Goal: Transaction & Acquisition: Purchase product/service

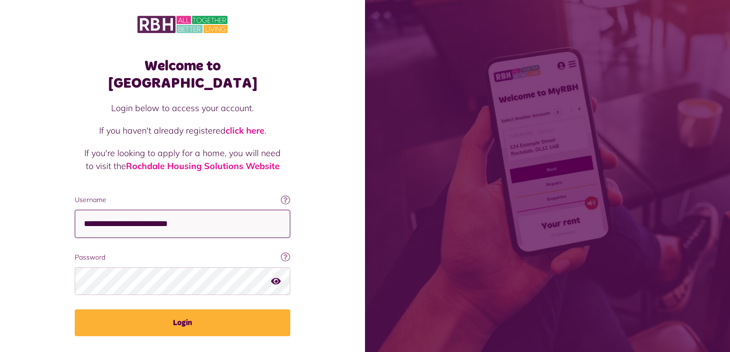
click at [216, 220] on fieldset "**********" at bounding box center [183, 265] width 216 height 141
click at [216, 210] on input "**********" at bounding box center [183, 224] width 216 height 28
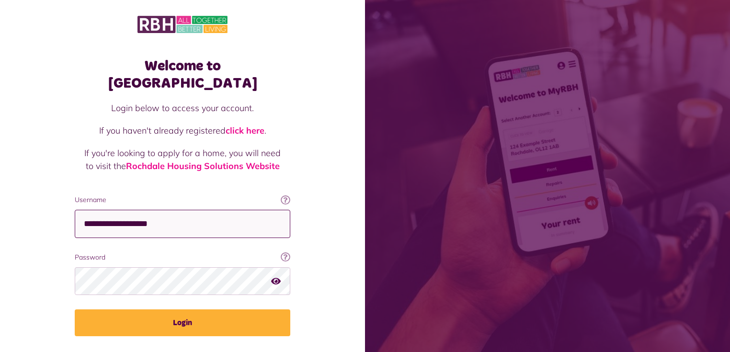
type input "**********"
click at [75, 310] on button "Login" at bounding box center [183, 323] width 216 height 27
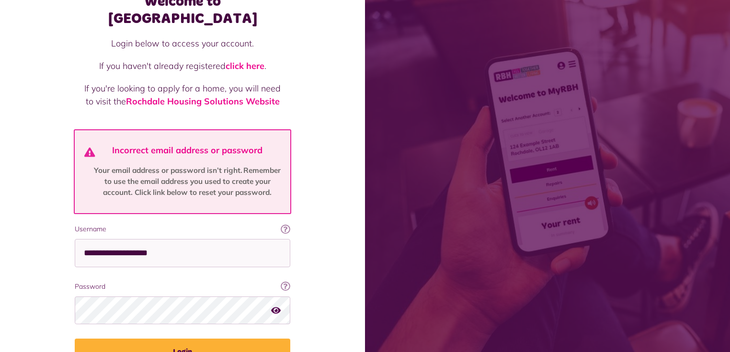
scroll to position [77, 0]
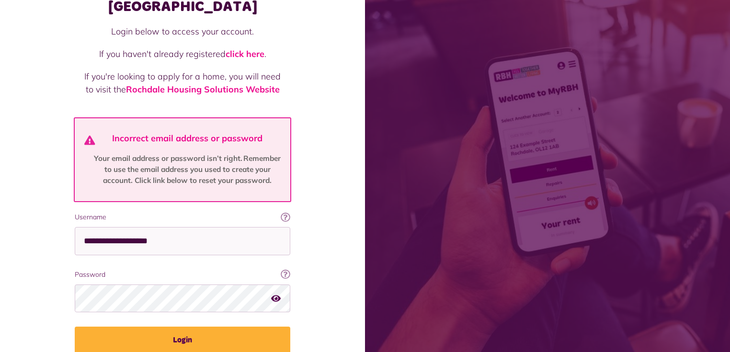
click at [170, 270] on div "Password Your password contains a minimum of eight characters, include one uppe…" at bounding box center [183, 291] width 216 height 43
click at [75, 327] on button "Login" at bounding box center [183, 340] width 216 height 27
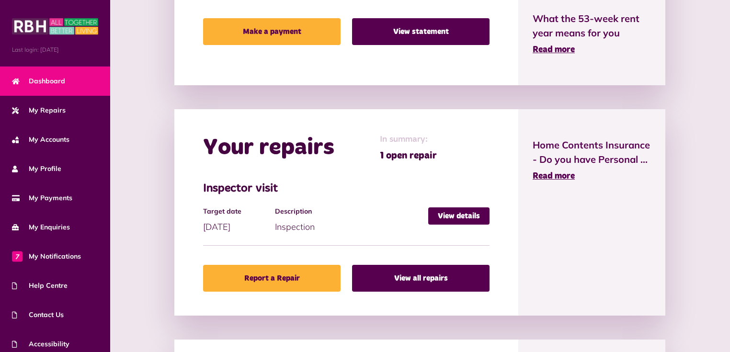
scroll to position [422, 0]
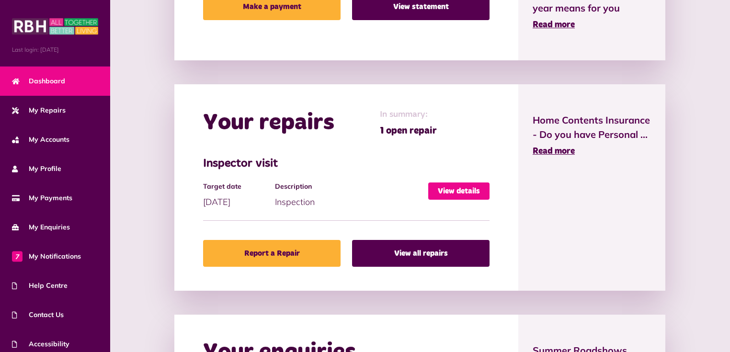
click at [457, 188] on link "View details" at bounding box center [458, 191] width 61 height 17
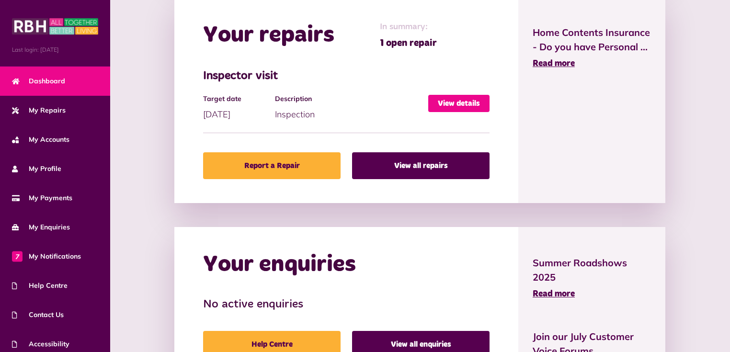
scroll to position [537, 0]
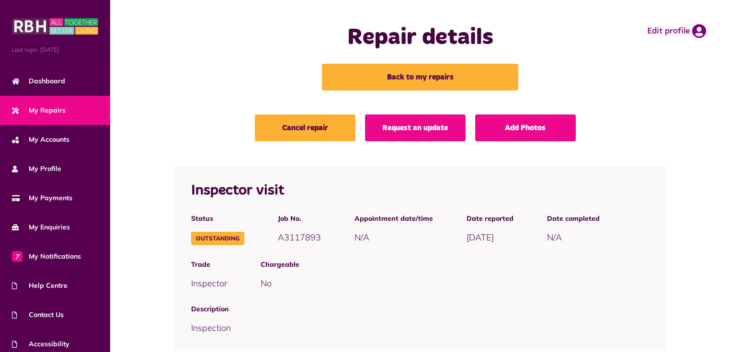
scroll to position [38, 0]
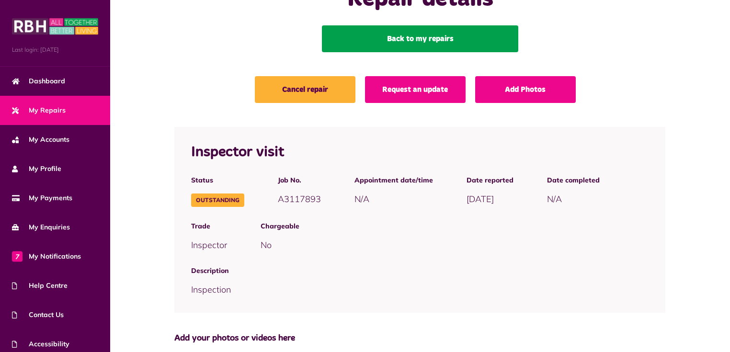
click at [410, 34] on link "Back to my repairs" at bounding box center [420, 38] width 196 height 27
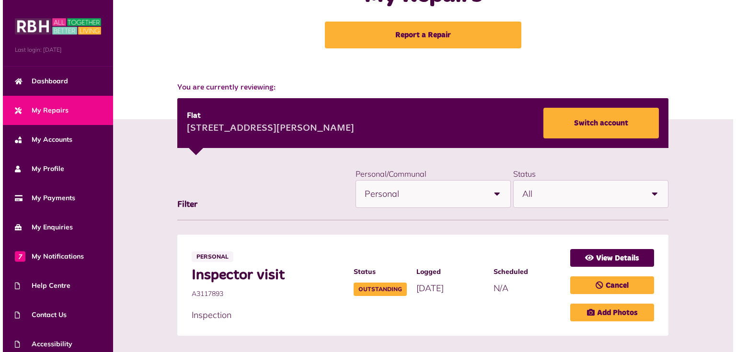
scroll to position [54, 0]
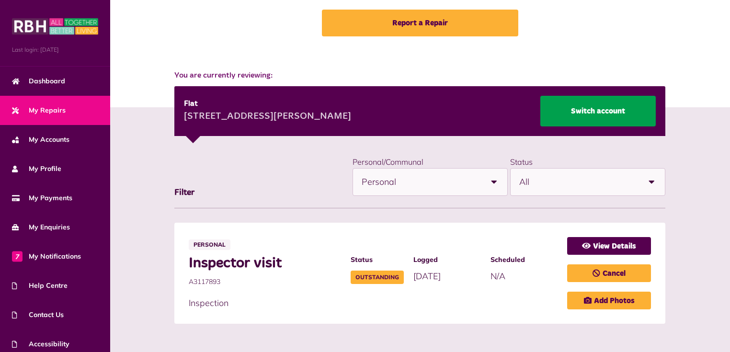
click at [615, 107] on link "Switch account" at bounding box center [599, 111] width 116 height 31
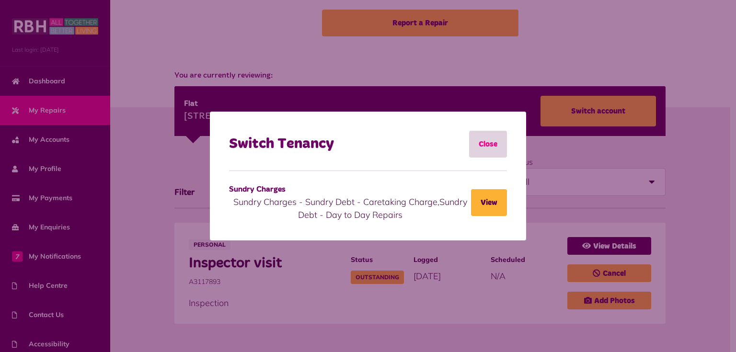
click at [491, 141] on link "Close" at bounding box center [488, 144] width 38 height 27
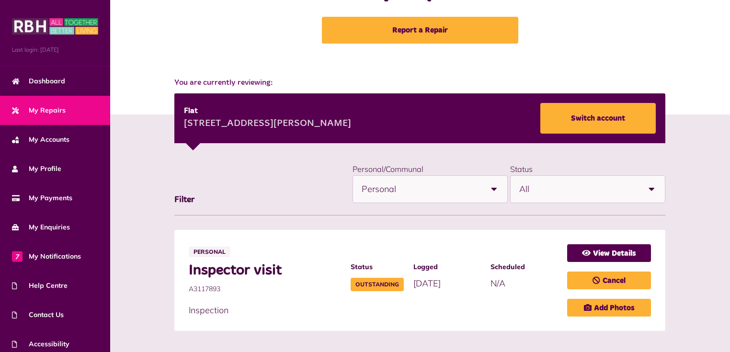
scroll to position [54, 0]
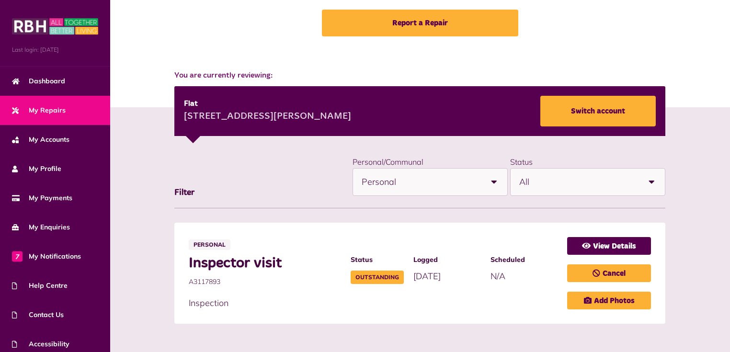
click at [469, 184] on span "Personal" at bounding box center [421, 182] width 119 height 27
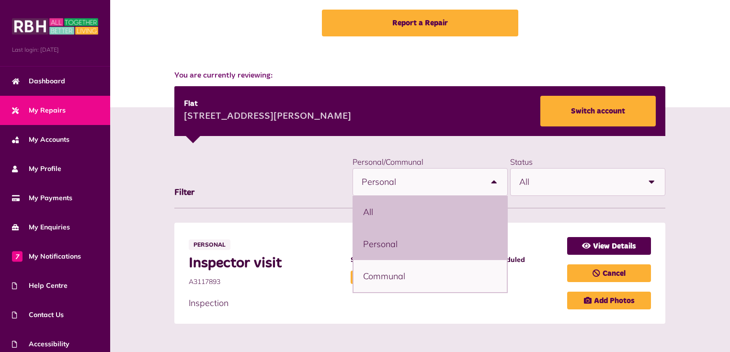
click at [427, 211] on li "All" at bounding box center [430, 212] width 153 height 32
select select "***"
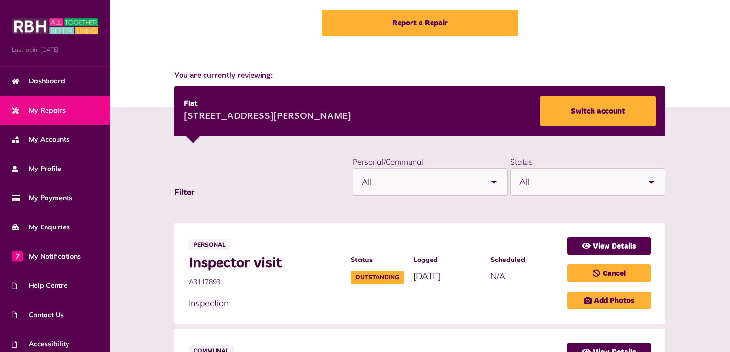
click at [199, 182] on div "**********" at bounding box center [419, 181] width 491 height 53
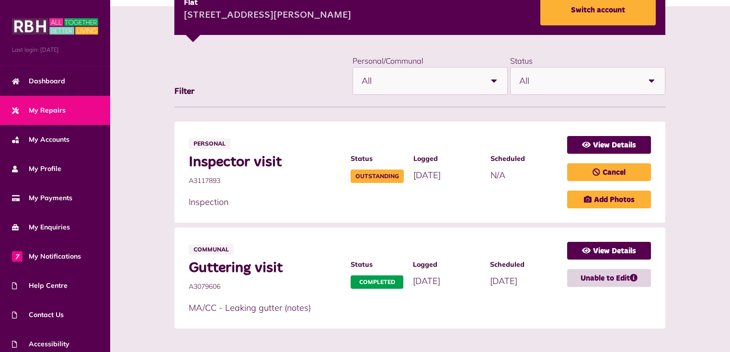
scroll to position [160, 0]
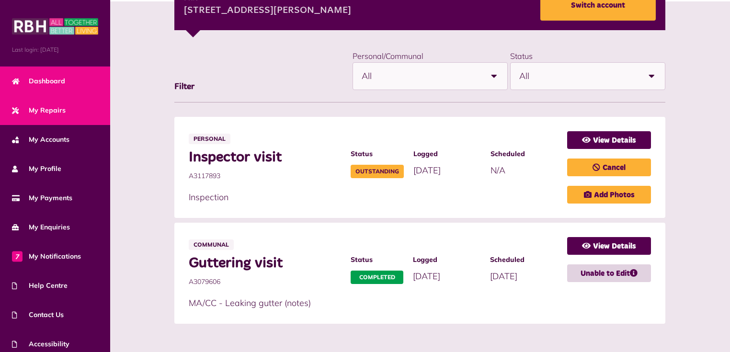
click at [81, 77] on link "Dashboard" at bounding box center [55, 81] width 110 height 29
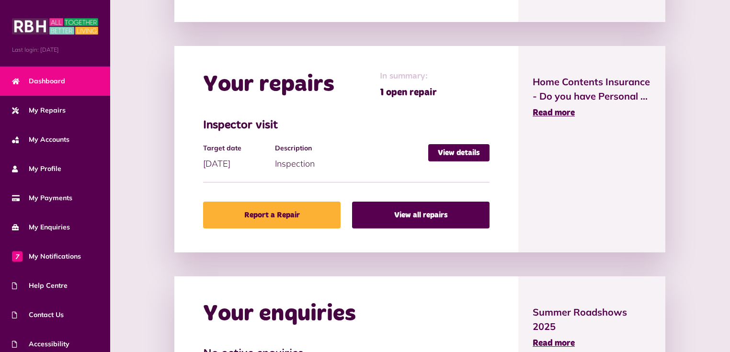
scroll to position [460, 0]
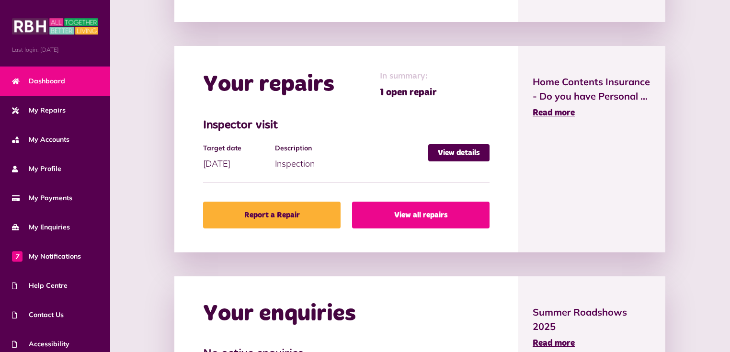
click at [405, 208] on link "View all repairs" at bounding box center [421, 215] width 138 height 27
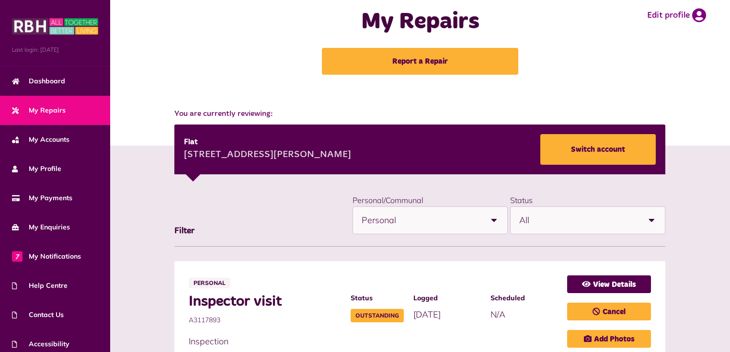
scroll to position [54, 0]
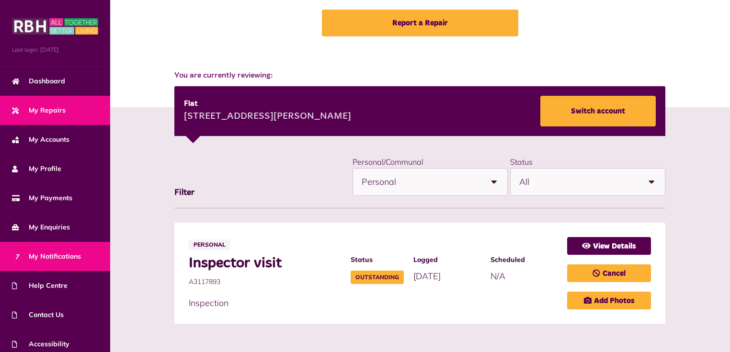
click at [70, 252] on span "7 My Notifications" at bounding box center [46, 257] width 69 height 10
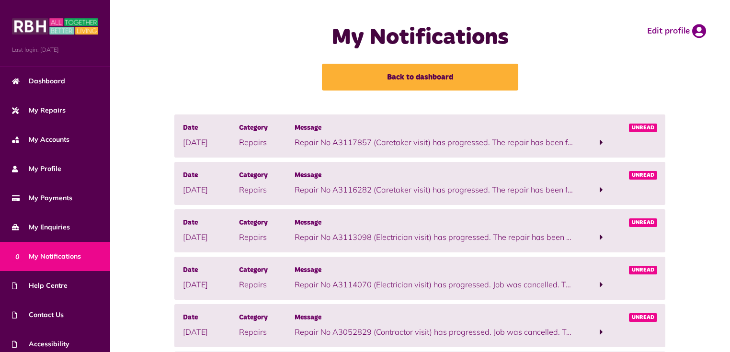
click at [601, 141] on span at bounding box center [601, 142] width 3 height 9
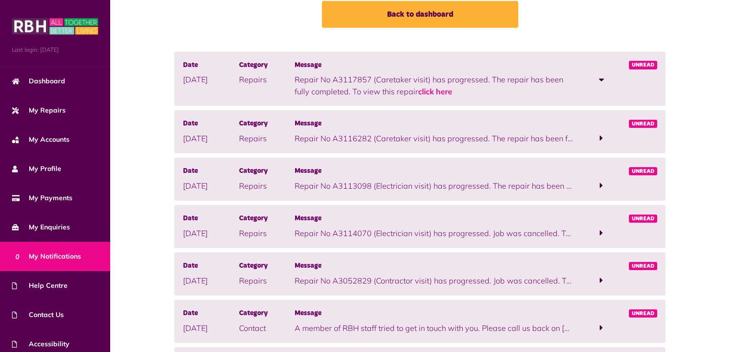
scroll to position [77, 0]
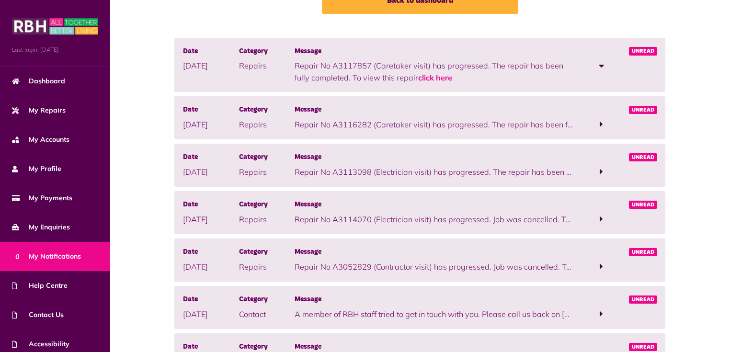
click at [599, 174] on span at bounding box center [602, 171] width 56 height 13
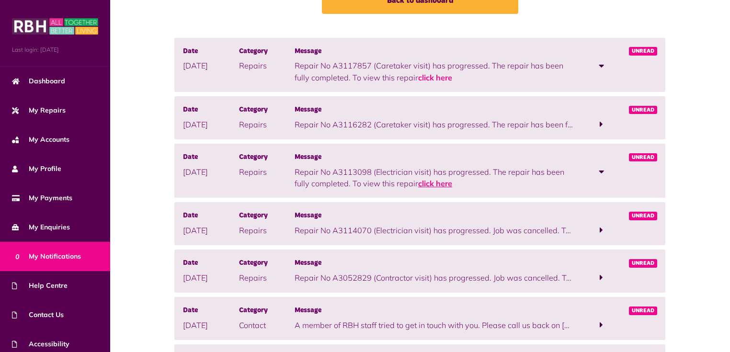
click at [439, 184] on link "click here" at bounding box center [435, 184] width 34 height 10
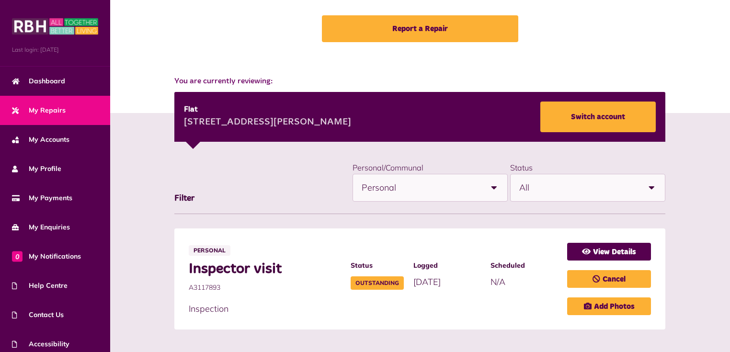
scroll to position [54, 0]
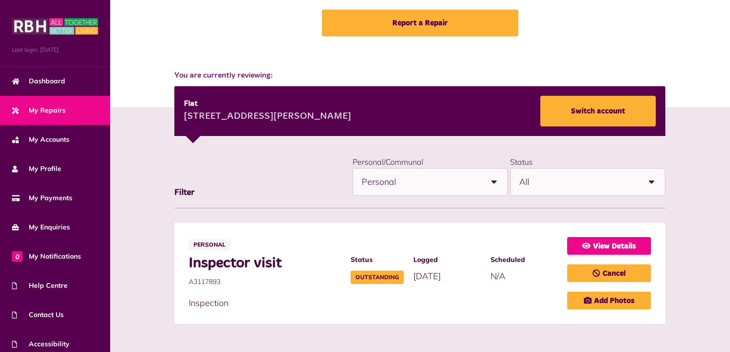
click at [627, 241] on link "View Details" at bounding box center [609, 246] width 84 height 18
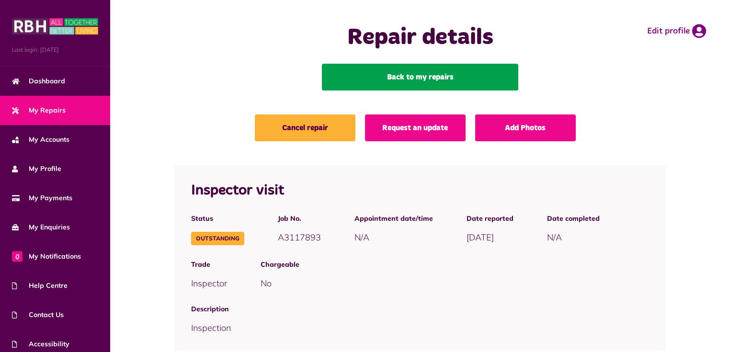
click at [387, 85] on link "Back to my repairs" at bounding box center [420, 77] width 196 height 27
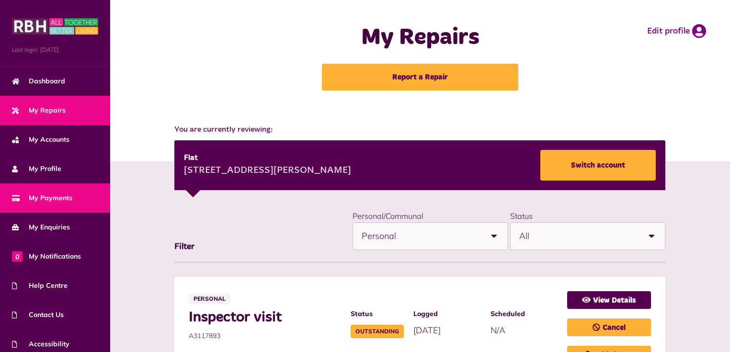
click at [69, 188] on link "My Payments" at bounding box center [55, 198] width 110 height 29
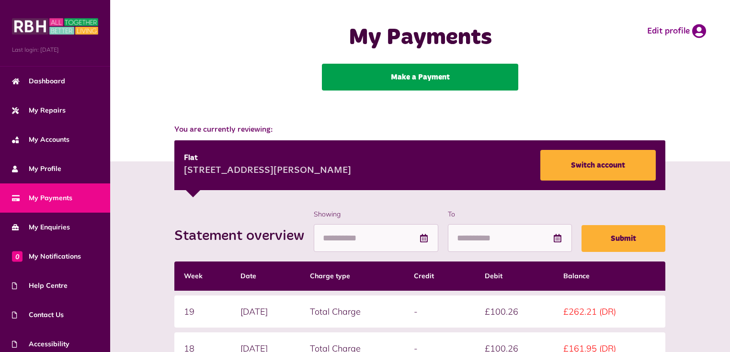
click at [448, 83] on link "Make a Payment" at bounding box center [420, 77] width 196 height 27
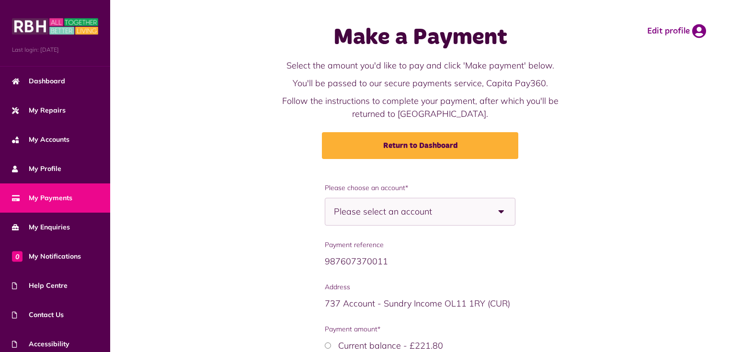
click at [307, 192] on div "**********" at bounding box center [420, 304] width 601 height 243
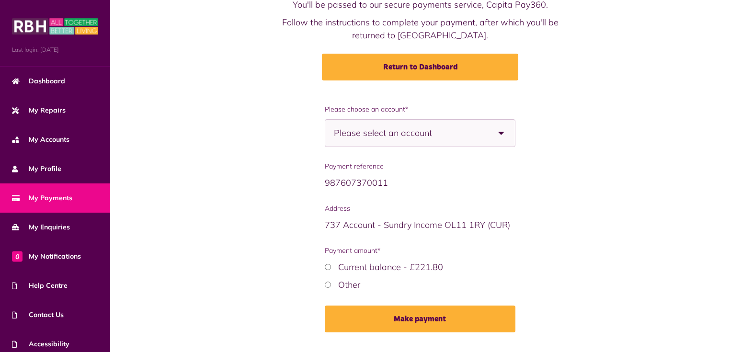
scroll to position [102, 0]
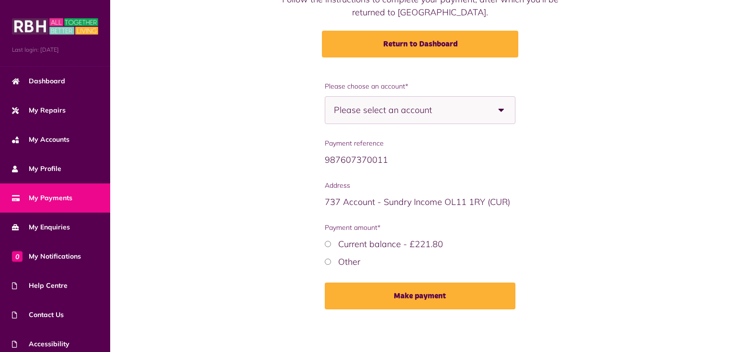
click at [400, 240] on label "Current balance - £221.80" at bounding box center [390, 244] width 105 height 11
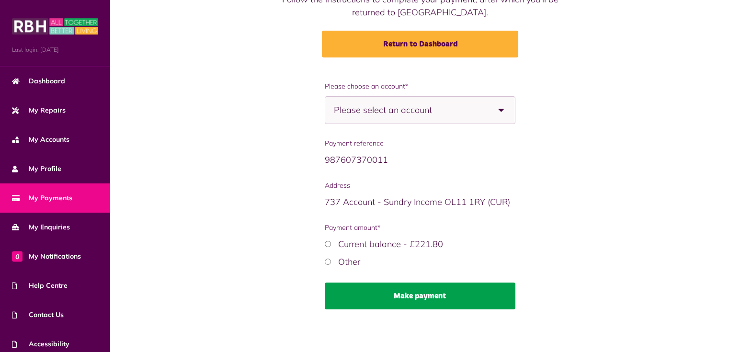
click at [433, 300] on button "Make payment" at bounding box center [420, 296] width 191 height 27
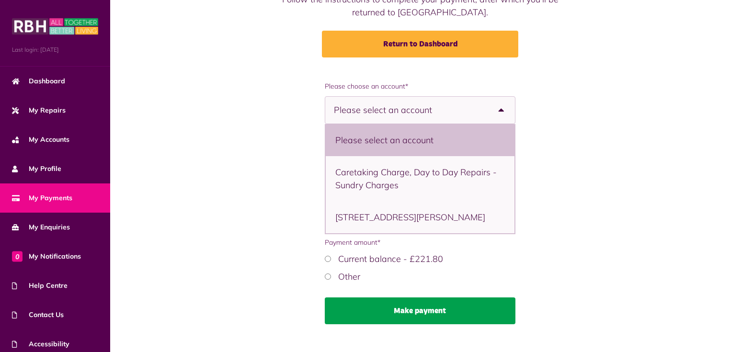
scroll to position [117, 0]
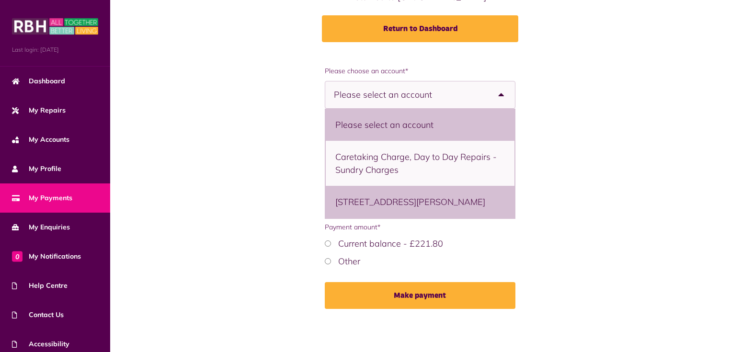
click at [439, 211] on li "17 Henderson Street, Smallbridge, Rochdale, OL12 9RG - Flat" at bounding box center [420, 202] width 189 height 32
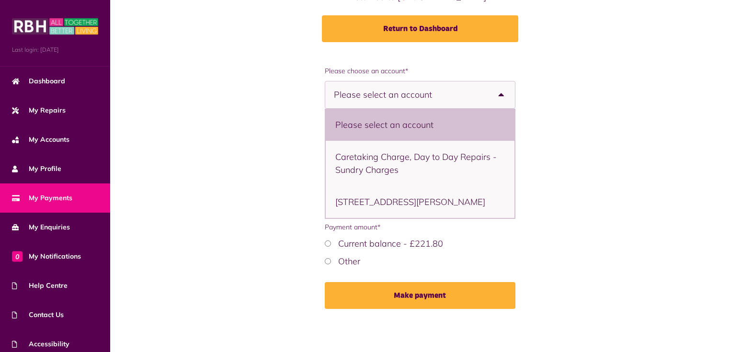
select select "**********"
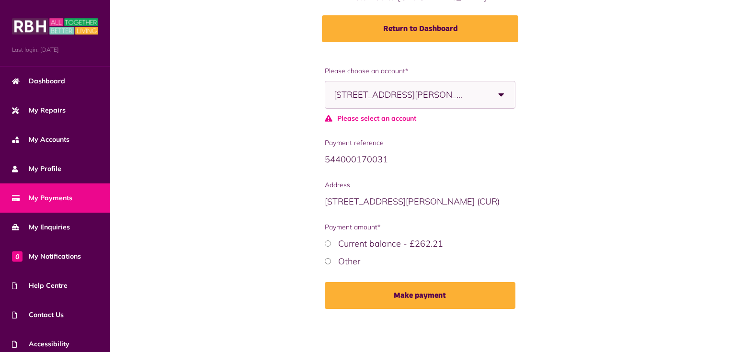
click at [404, 247] on label "Current balance - £262.21" at bounding box center [390, 243] width 105 height 11
drag, startPoint x: 395, startPoint y: 242, endPoint x: 345, endPoint y: 242, distance: 49.8
click at [394, 242] on label "Current balance - £262.21" at bounding box center [390, 243] width 105 height 11
drag, startPoint x: 333, startPoint y: 268, endPoint x: 325, endPoint y: 256, distance: 14.6
click at [327, 265] on form "**********" at bounding box center [420, 187] width 191 height 243
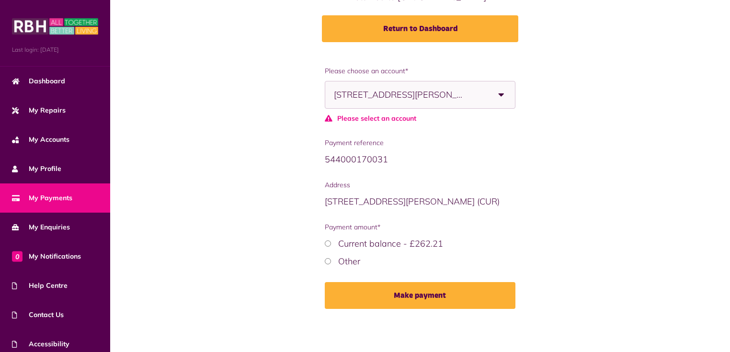
click at [330, 256] on div "Other" at bounding box center [420, 261] width 191 height 13
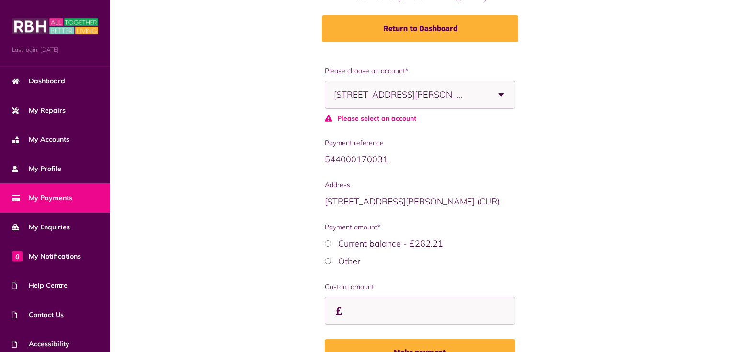
click at [367, 295] on div "Custom amount" at bounding box center [420, 303] width 191 height 43
click at [0, 0] on input "Custom amount" at bounding box center [0, 0] width 0 height 0
type input "***"
click at [582, 296] on div "**********" at bounding box center [420, 223] width 601 height 315
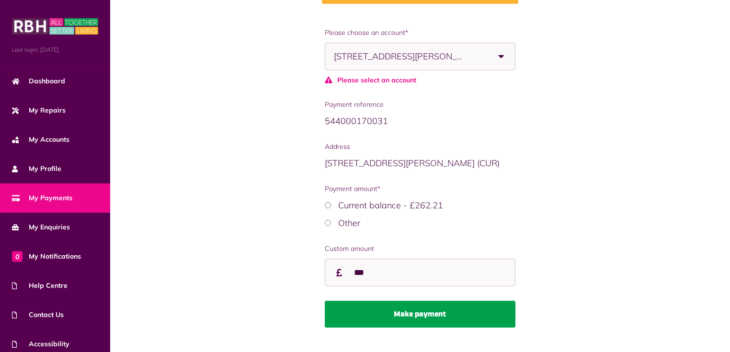
click at [472, 314] on button "Make payment" at bounding box center [420, 314] width 191 height 27
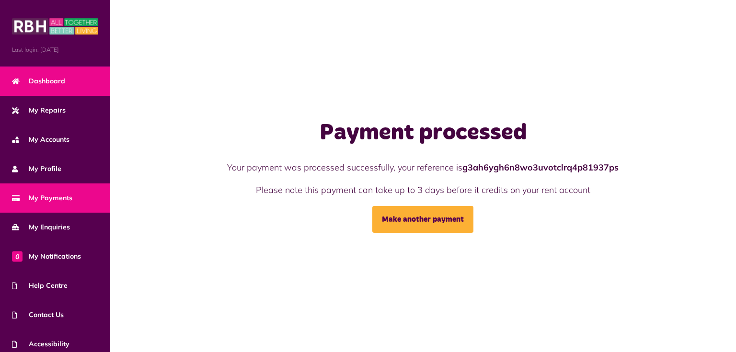
click at [58, 84] on span "Dashboard" at bounding box center [38, 81] width 53 height 10
